Goal: Task Accomplishment & Management: Complete application form

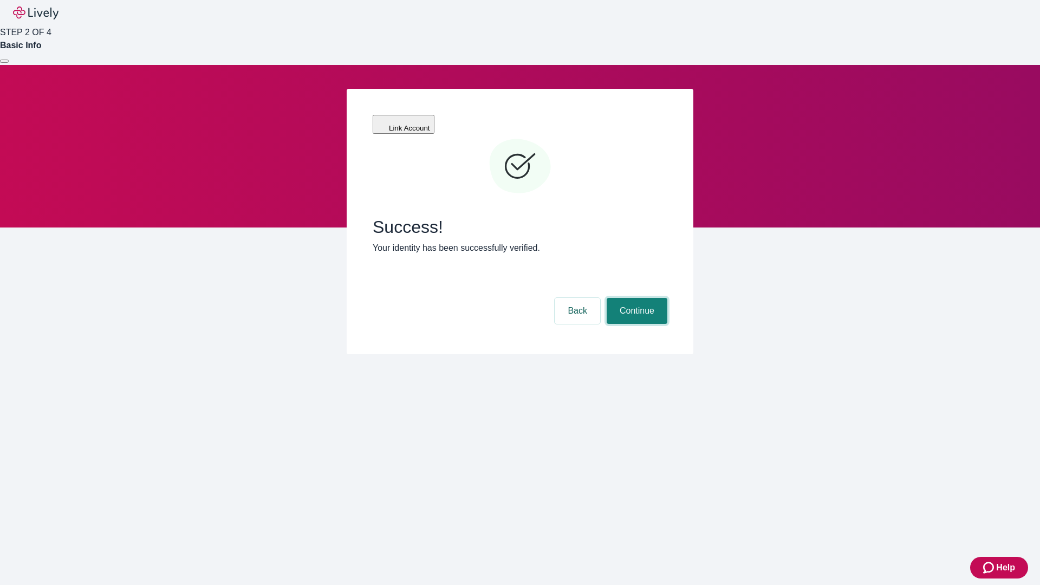
click at [635, 298] on button "Continue" at bounding box center [637, 311] width 61 height 26
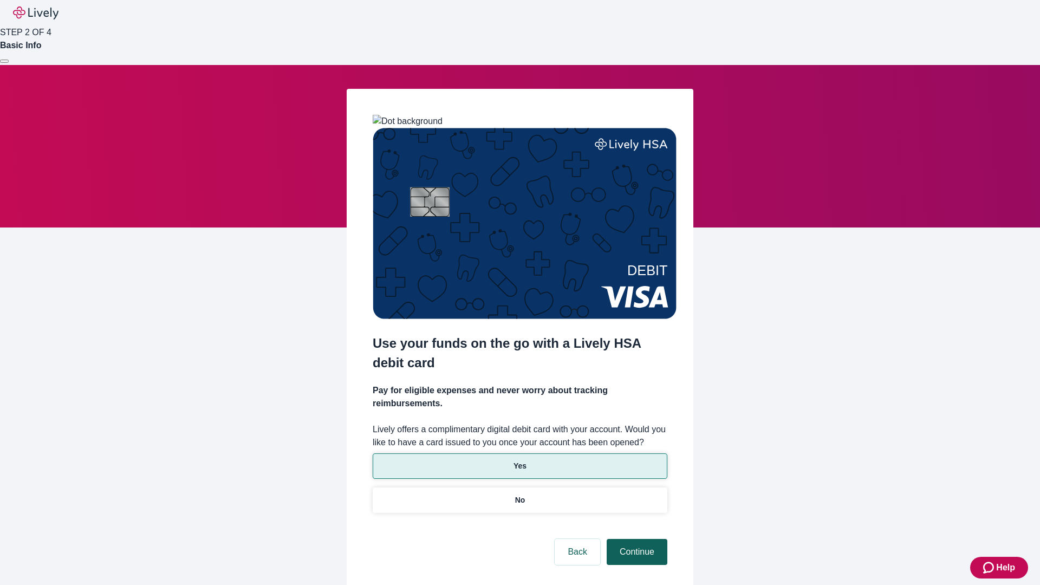
click at [519, 494] on p "No" at bounding box center [520, 499] width 10 height 11
click at [635, 539] on button "Continue" at bounding box center [637, 552] width 61 height 26
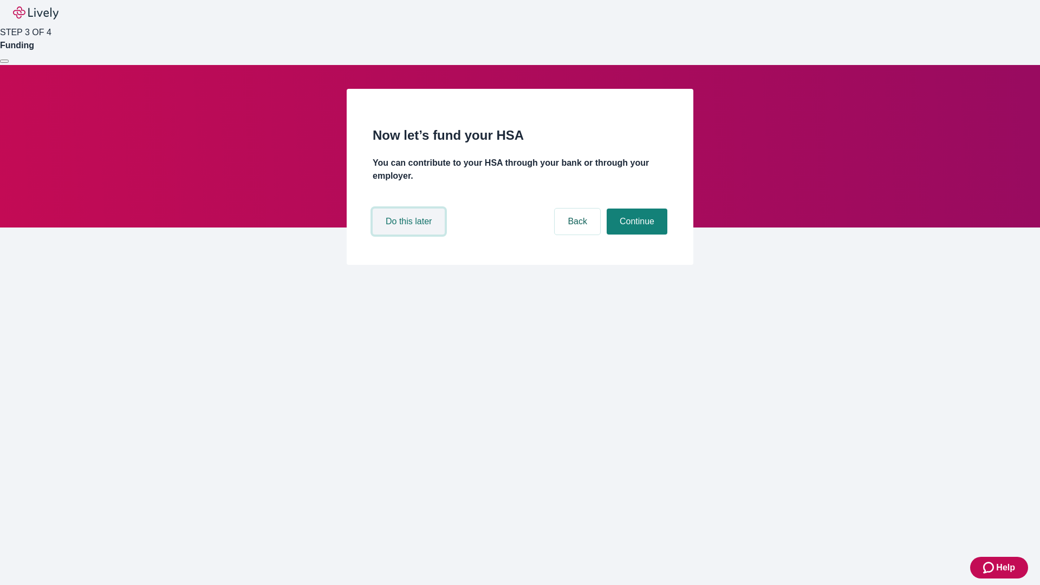
click at [410, 234] on button "Do this later" at bounding box center [409, 222] width 72 height 26
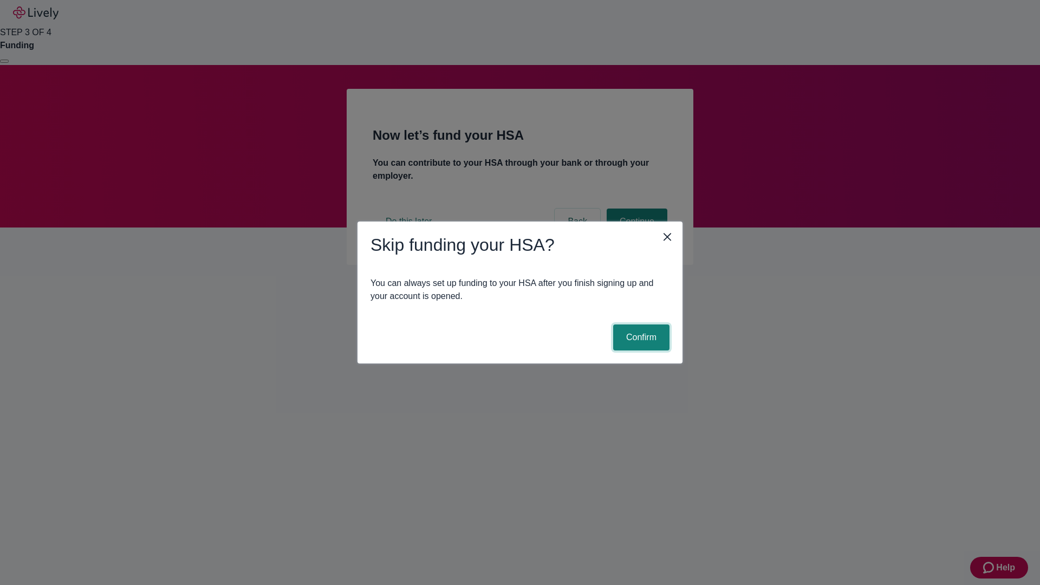
click at [640, 337] on button "Confirm" at bounding box center [641, 337] width 56 height 26
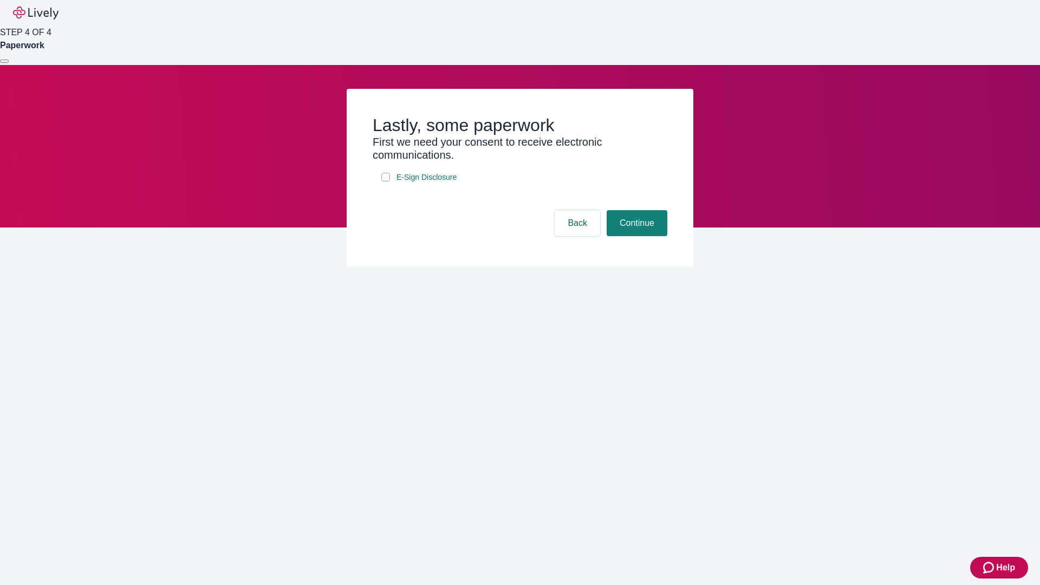
click at [386, 181] on input "E-Sign Disclosure" at bounding box center [385, 177] width 9 height 9
checkbox input "true"
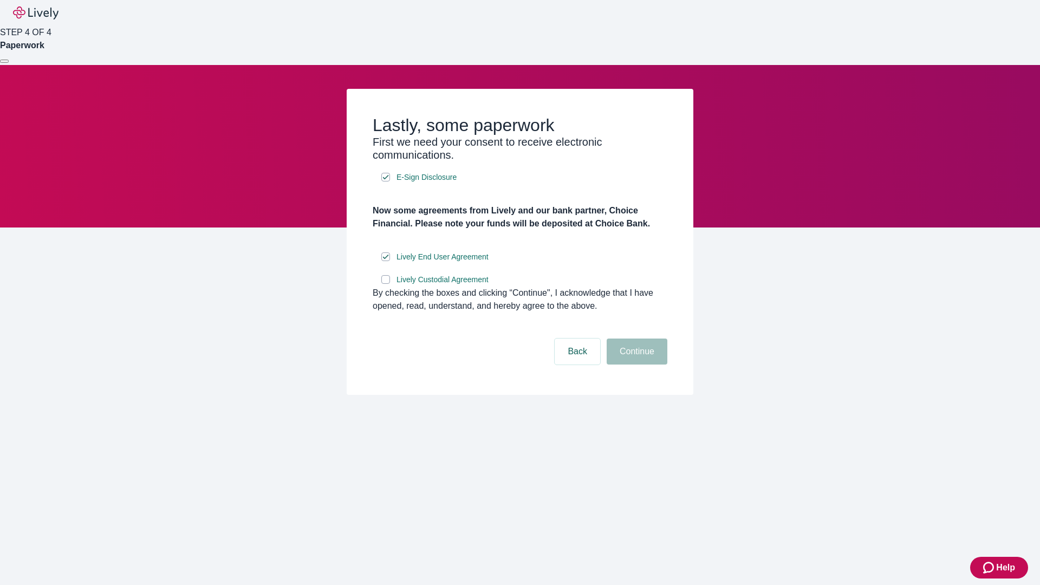
click at [386, 284] on input "Lively Custodial Agreement" at bounding box center [385, 279] width 9 height 9
checkbox input "true"
click at [635, 364] on button "Continue" at bounding box center [637, 351] width 61 height 26
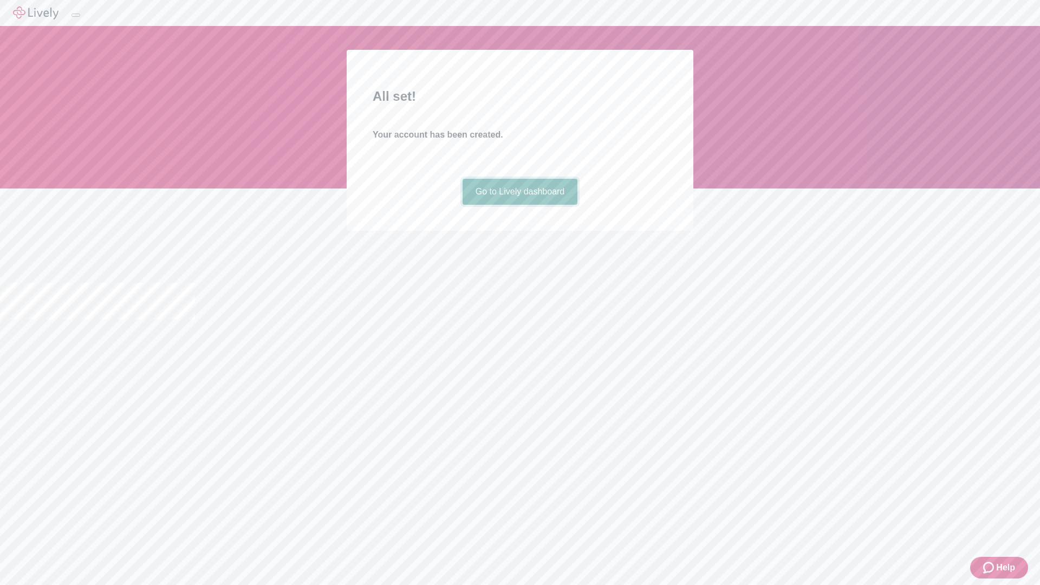
click at [519, 205] on link "Go to Lively dashboard" at bounding box center [519, 192] width 115 height 26
